Goal: Transaction & Acquisition: Book appointment/travel/reservation

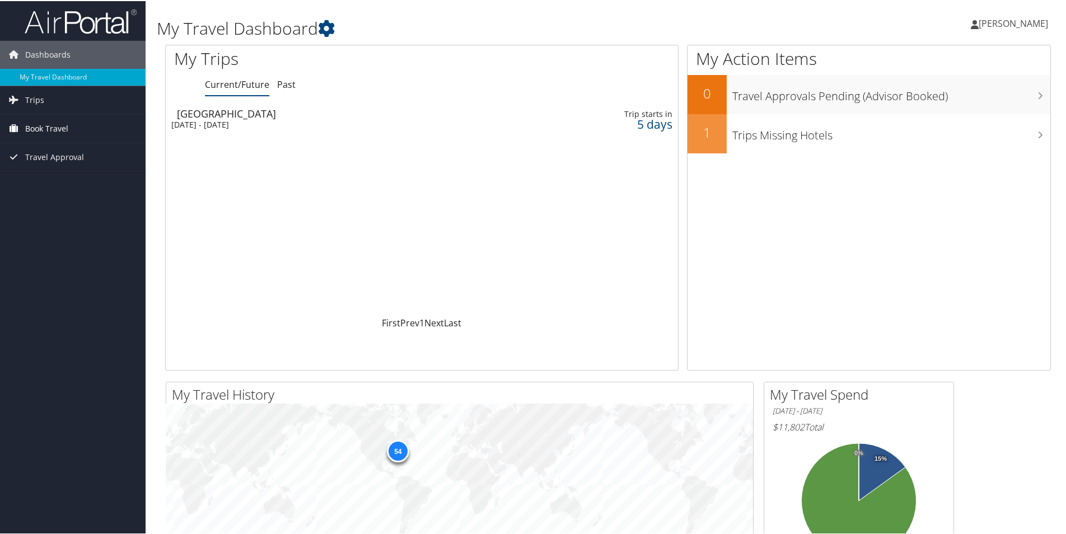
click at [97, 121] on link "Book Travel" at bounding box center [73, 128] width 146 height 28
click at [106, 181] on link "Book/Manage Online Trips" at bounding box center [73, 183] width 146 height 17
